Goal: Information Seeking & Learning: Learn about a topic

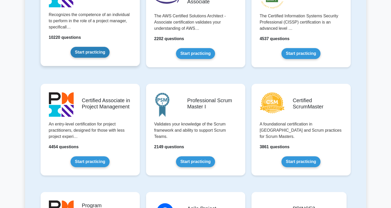
scroll to position [144, 0]
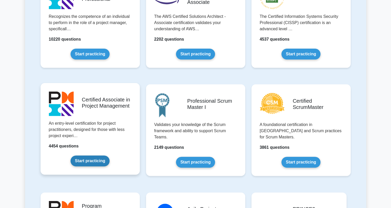
click at [94, 161] on link "Start practicing" at bounding box center [90, 160] width 39 height 11
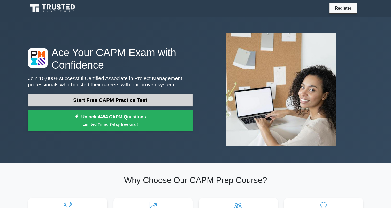
click at [104, 95] on link "Start Free CAPM Practice Test" at bounding box center [110, 100] width 164 height 12
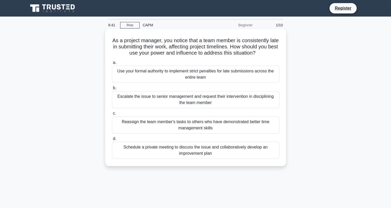
click at [196, 151] on div "Schedule a private meeting to discuss the issue and collaboratively develop an …" at bounding box center [195, 150] width 167 height 17
click at [112, 140] on input "d. Schedule a private meeting to discuss the issue and collaboratively develop …" at bounding box center [112, 138] width 0 height 3
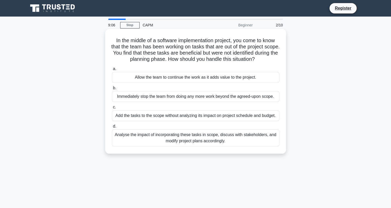
click at [202, 140] on div "Analyse the impact of incorporating these tasks in scope, discuss with stakehol…" at bounding box center [195, 137] width 167 height 17
click at [112, 128] on input "d. Analyse the impact of incorporating these tasks in scope, discuss with stake…" at bounding box center [112, 126] width 0 height 3
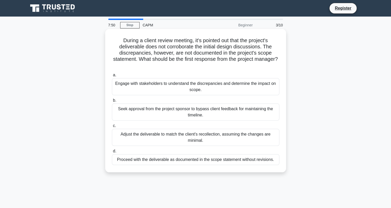
click at [134, 90] on div "Engage with stakeholders to understand the discrepancies and determine the impa…" at bounding box center [195, 86] width 167 height 17
click at [112, 77] on input "a. Engage with stakeholders to understand the discrepancies and determine the i…" at bounding box center [112, 74] width 0 height 3
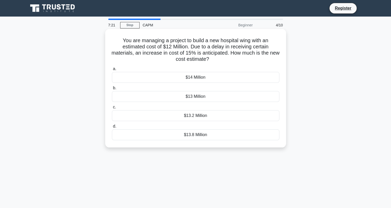
click at [191, 136] on div "$13.8 Million" at bounding box center [195, 134] width 167 height 11
click at [112, 128] on input "d. $13.8 Million" at bounding box center [112, 126] width 0 height 3
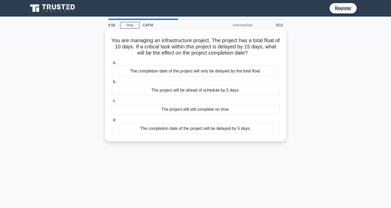
click at [228, 128] on div "The completion date of the project will be delayed by 5 days." at bounding box center [195, 128] width 167 height 11
click at [112, 122] on input "d. The completion date of the project will be delayed by 5 days." at bounding box center [112, 119] width 0 height 3
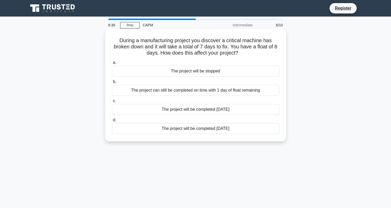
click at [194, 92] on div "The project can still be completed on time with 1 day of float remaining" at bounding box center [195, 90] width 167 height 11
click at [112, 83] on input "b. The project can still be completed on time with 1 day of float remaining" at bounding box center [112, 81] width 0 height 3
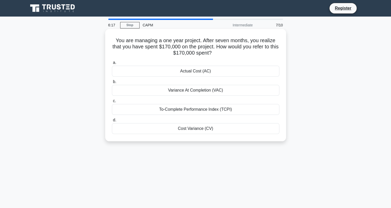
click at [186, 73] on div "Actual Cost (AC)" at bounding box center [195, 71] width 167 height 11
click at [112, 64] on input "a. Actual Cost (AC)" at bounding box center [112, 62] width 0 height 3
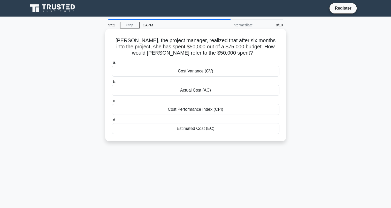
click at [190, 91] on div "Actual Cost (AC)" at bounding box center [195, 90] width 167 height 11
click at [112, 83] on input "b. Actual Cost (AC)" at bounding box center [112, 81] width 0 height 3
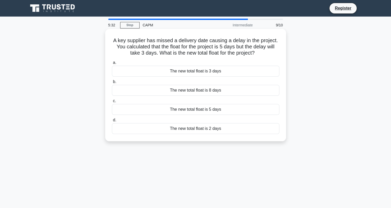
click at [181, 130] on div "The new total float is 2 days" at bounding box center [195, 128] width 167 height 11
click at [112, 122] on input "d. The new total float is 2 days" at bounding box center [112, 119] width 0 height 3
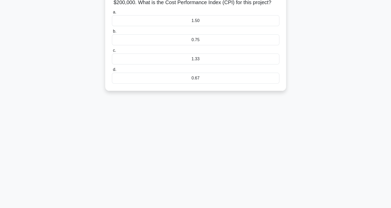
click at [66, 90] on div "In an event planning project, your team has accomplished work amounting to $150…" at bounding box center [195, 38] width 341 height 118
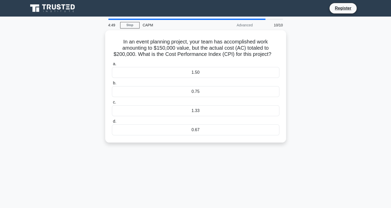
scroll to position [6, 0]
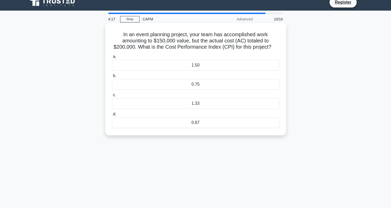
click at [199, 88] on div "0.75" at bounding box center [195, 84] width 167 height 11
click at [112, 78] on input "b. 0.75" at bounding box center [112, 75] width 0 height 3
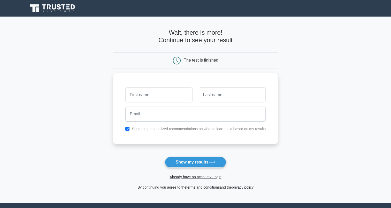
scroll to position [8, 0]
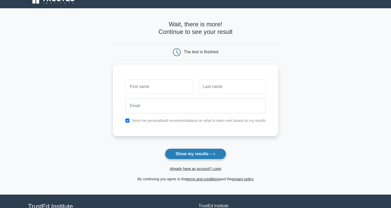
click at [189, 156] on button "Show my results" at bounding box center [195, 153] width 61 height 11
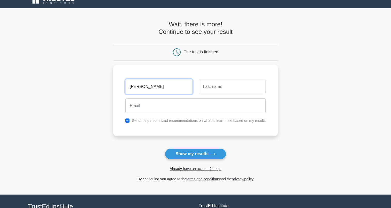
type input "[PERSON_NAME]"
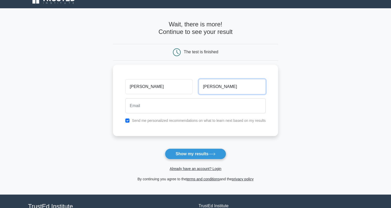
type input "sanchez"
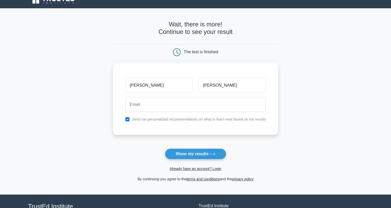
click at [158, 124] on div "jorge sanchez Send me personalized recommendations on what to learn next based …" at bounding box center [195, 98] width 165 height 71
click at [147, 122] on div "jorge sanchez Send me personalized recommendations on what to learn next based …" at bounding box center [195, 98] width 165 height 71
click at [139, 117] on label "Send me personalized recommendations on what to learn next based on my results" at bounding box center [199, 119] width 134 height 4
click at [128, 120] on input "checkbox" at bounding box center [127, 119] width 4 height 4
checkbox input "false"
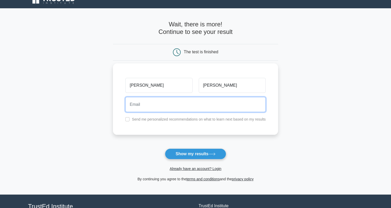
click at [150, 111] on input "email" at bounding box center [195, 104] width 140 height 15
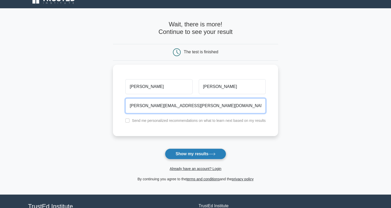
type input "jorge.sanchez.91@hotmail.com"
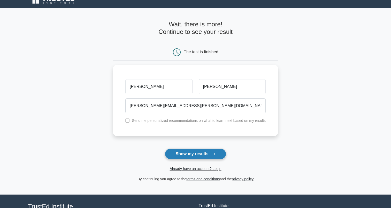
click at [189, 152] on button "Show my results" at bounding box center [195, 153] width 61 height 11
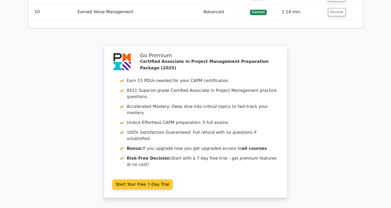
scroll to position [916, 0]
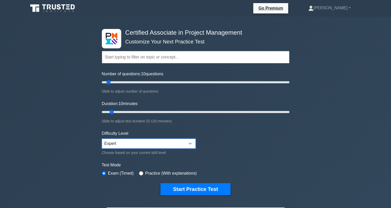
click at [178, 141] on select "Beginner Intermediate Expert" at bounding box center [149, 144] width 94 height 10
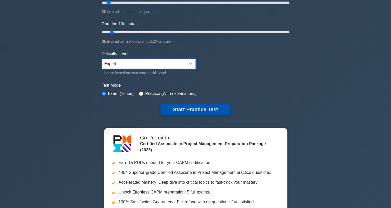
scroll to position [64, 0]
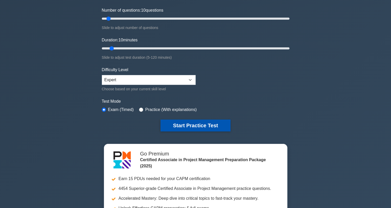
click at [201, 125] on button "Start Practice Test" at bounding box center [195, 125] width 70 height 12
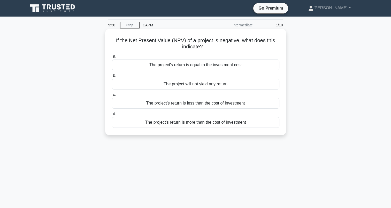
click at [202, 105] on div "The project's return is less than the cost of investment" at bounding box center [195, 103] width 167 height 11
click at [112, 96] on input "c. The project's return is less than the cost of investment" at bounding box center [112, 94] width 0 height 3
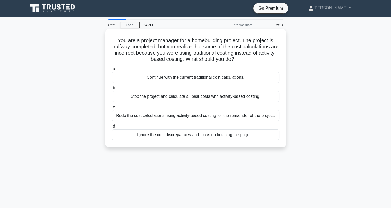
click at [188, 80] on div "Continue with the current traditional cost calculations." at bounding box center [195, 77] width 167 height 11
click at [112, 71] on input "a. Continue with the current traditional cost calculations." at bounding box center [112, 68] width 0 height 3
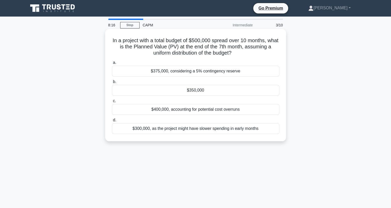
click at [180, 58] on div "In a project with a total budget of $500,000 spread over 10 months, what is the…" at bounding box center [195, 85] width 177 height 108
click at [201, 92] on div "$350,000" at bounding box center [195, 90] width 167 height 11
click at [112, 83] on input "b. $350,000" at bounding box center [112, 81] width 0 height 3
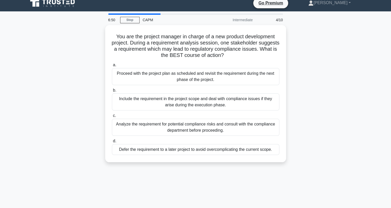
scroll to position [5, 0]
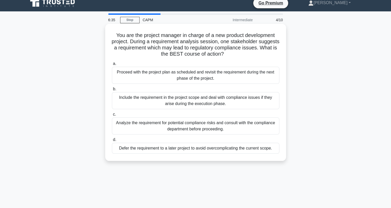
click at [156, 126] on div "Analyze the requirement for potential compliance risks and consult with the com…" at bounding box center [195, 125] width 167 height 17
click at [112, 116] on input "c. Analyze the requirement for potential compliance risks and consult with the …" at bounding box center [112, 114] width 0 height 3
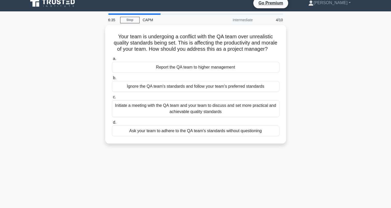
scroll to position [0, 0]
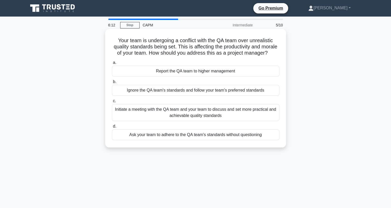
click at [178, 121] on div "Initiate a meeting with the QA team and your team to discuss and set more pract…" at bounding box center [195, 112] width 167 height 17
click at [112, 103] on input "c. Initiate a meeting with the QA team and your team to discuss and set more pr…" at bounding box center [112, 100] width 0 height 3
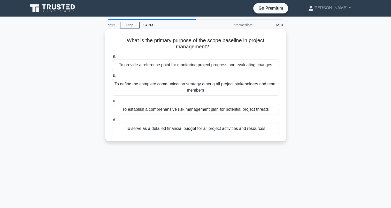
click at [190, 66] on div "To provide a reference point for monitoring project progress and evaluating cha…" at bounding box center [195, 64] width 167 height 11
click at [112, 58] on input "a. To provide a reference point for monitoring project progress and evaluating …" at bounding box center [112, 56] width 0 height 3
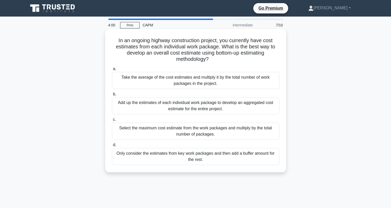
click at [162, 103] on div "Add up the estimates of each individual work package to develop an aggregated c…" at bounding box center [195, 105] width 167 height 17
click at [112, 96] on input "b. Add up the estimates of each individual work package to develop an aggregate…" at bounding box center [112, 94] width 0 height 3
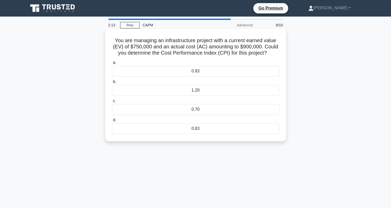
click at [198, 131] on div "0.83" at bounding box center [195, 128] width 167 height 11
click at [112, 122] on input "d. 0.83" at bounding box center [112, 119] width 0 height 3
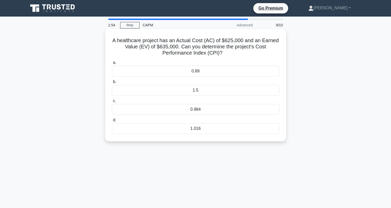
click at [204, 126] on div "1.016" at bounding box center [195, 128] width 167 height 11
click at [112, 122] on input "d. 1.016" at bounding box center [112, 119] width 0 height 3
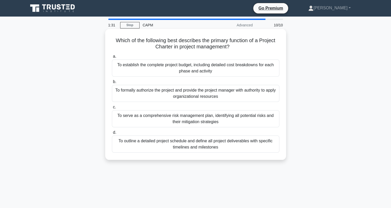
click at [217, 95] on div "To formally authorize the project and provide the project manager with authorit…" at bounding box center [195, 93] width 167 height 17
click at [112, 83] on input "b. To formally authorize the project and provide the project manager with autho…" at bounding box center [112, 81] width 0 height 3
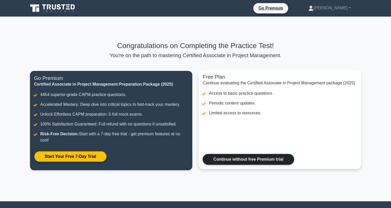
click at [255, 161] on link "Continue without free Premium trial" at bounding box center [248, 159] width 91 height 11
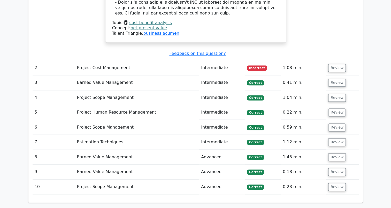
scroll to position [641, 0]
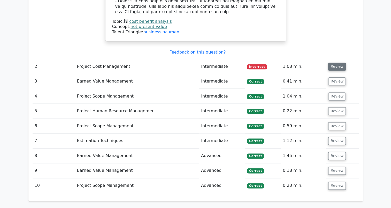
click at [336, 63] on button "Review" at bounding box center [337, 67] width 18 height 8
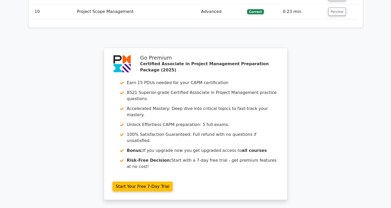
scroll to position [1059, 0]
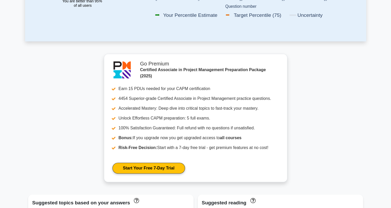
scroll to position [186, 0]
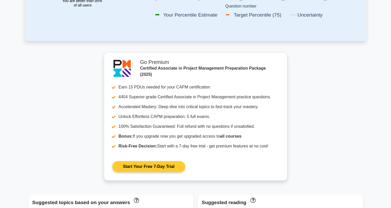
click at [165, 161] on link "Start Your Free 7-Day Trial" at bounding box center [148, 166] width 73 height 11
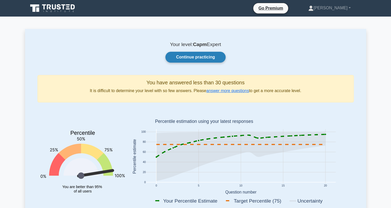
click at [211, 61] on link "Continue practicing" at bounding box center [195, 57] width 60 height 11
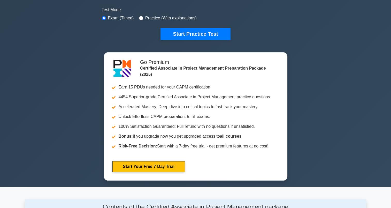
scroll to position [112, 0]
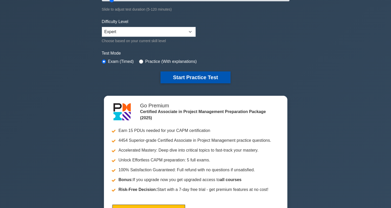
click at [192, 76] on button "Start Practice Test" at bounding box center [195, 77] width 70 height 12
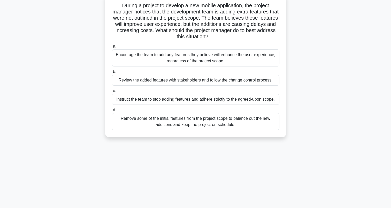
scroll to position [36, 0]
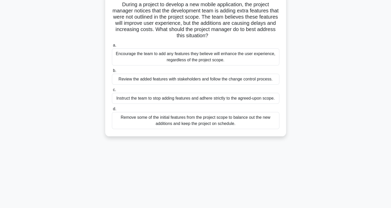
click at [150, 100] on div "Instruct the team to stop adding features and adhere strictly to the agreed-upo…" at bounding box center [195, 98] width 167 height 11
click at [112, 91] on input "c. Instruct the team to stop adding features and adhere strictly to the agreed-…" at bounding box center [112, 89] width 0 height 3
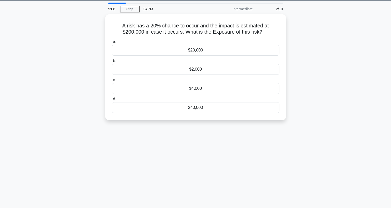
scroll to position [0, 0]
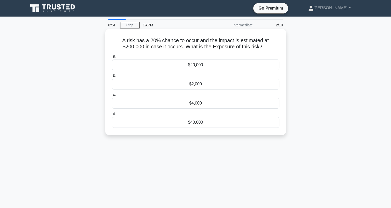
click at [192, 125] on div "$40,000" at bounding box center [195, 122] width 167 height 11
click at [112, 116] on input "d. $40,000" at bounding box center [112, 113] width 0 height 3
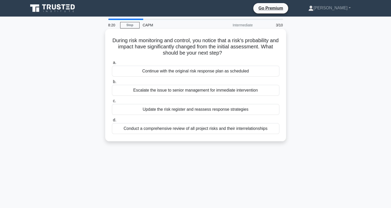
click at [161, 110] on div "Update the risk register and reassess response strategies" at bounding box center [195, 109] width 167 height 11
click at [112, 103] on input "c. Update the risk register and reassess response strategies" at bounding box center [112, 100] width 0 height 3
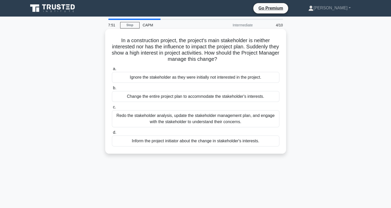
click at [196, 120] on div "Redo the stakeholder analysis, update the stakeholder management plan, and enga…" at bounding box center [195, 118] width 167 height 17
click at [112, 109] on input "c. Redo the stakeholder analysis, update the stakeholder management plan, and e…" at bounding box center [112, 106] width 0 height 3
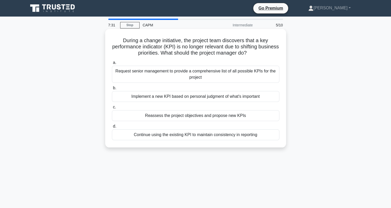
click at [215, 117] on div "Reassess the project objectives and propose new KPIs" at bounding box center [195, 115] width 167 height 11
click at [112, 109] on input "c. Reassess the project objectives and propose new KPIs" at bounding box center [112, 106] width 0 height 3
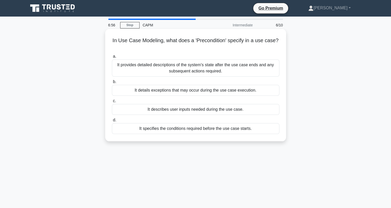
click at [229, 128] on div "It specifies the conditions required before the use case starts." at bounding box center [195, 128] width 167 height 11
click at [112, 122] on input "d. It specifies the conditions required before the use case starts." at bounding box center [112, 119] width 0 height 3
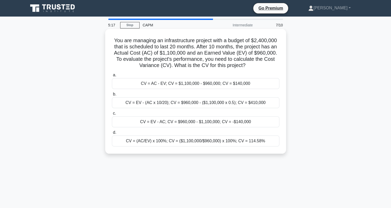
click at [179, 122] on div "CV = EV - AC; CV = $960,000 - $1,100,000; CV = -$140,000" at bounding box center [195, 121] width 167 height 11
click at [112, 115] on input "c. CV = EV - AC; CV = $960,000 - $1,100,000; CV = -$140,000" at bounding box center [112, 113] width 0 height 3
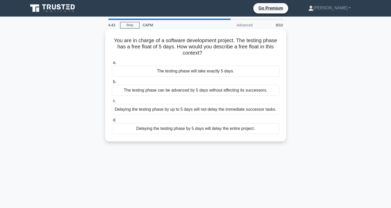
click at [211, 109] on div "Delaying the testing phase by up to 5 days will not delay the immediate success…" at bounding box center [195, 109] width 167 height 11
click at [112, 103] on input "c. Delaying the testing phase by up to 5 days will not delay the immediate succ…" at bounding box center [112, 100] width 0 height 3
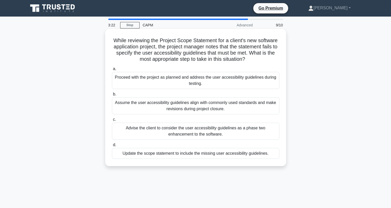
click at [185, 134] on div "Advise the client to consider the user accessibility guidelines as a phase two …" at bounding box center [195, 130] width 167 height 17
click at [112, 121] on input "c. Advise the client to consider the user accessibility guidelines as a phase t…" at bounding box center [112, 119] width 0 height 3
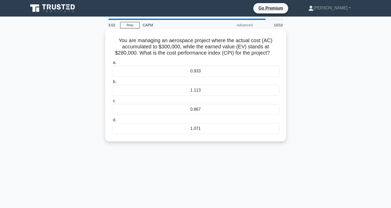
click at [191, 70] on div "0.933" at bounding box center [195, 71] width 167 height 11
click at [112, 64] on input "a. 0.933" at bounding box center [112, 62] width 0 height 3
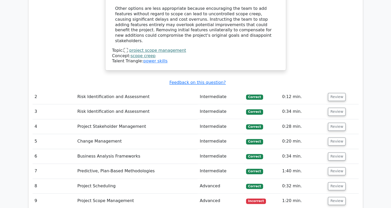
scroll to position [684, 0]
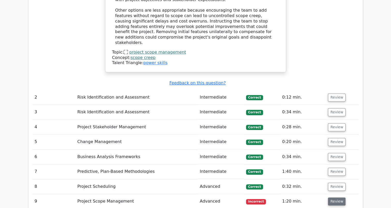
click at [331, 197] on button "Review" at bounding box center [337, 201] width 18 height 8
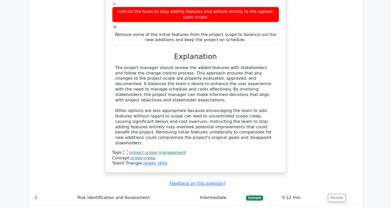
scroll to position [582, 0]
